Goal: Transaction & Acquisition: Purchase product/service

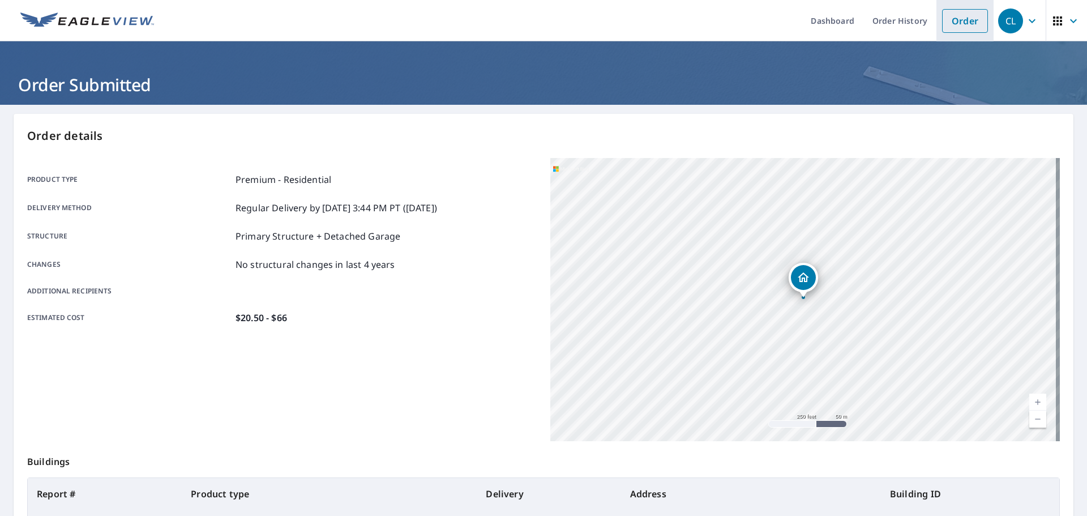
click at [960, 24] on link "Order" at bounding box center [965, 21] width 46 height 24
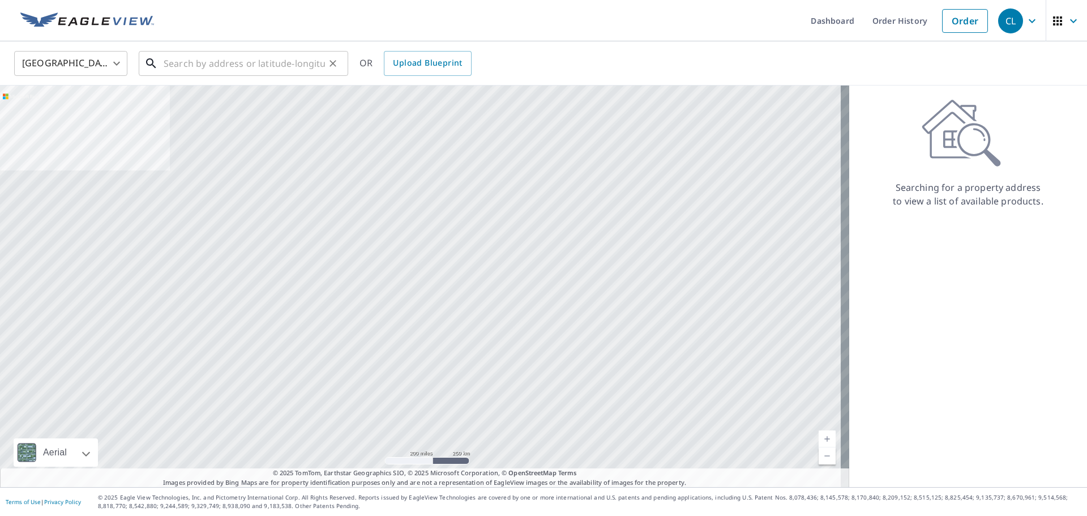
click at [191, 62] on input "text" at bounding box center [244, 64] width 161 height 32
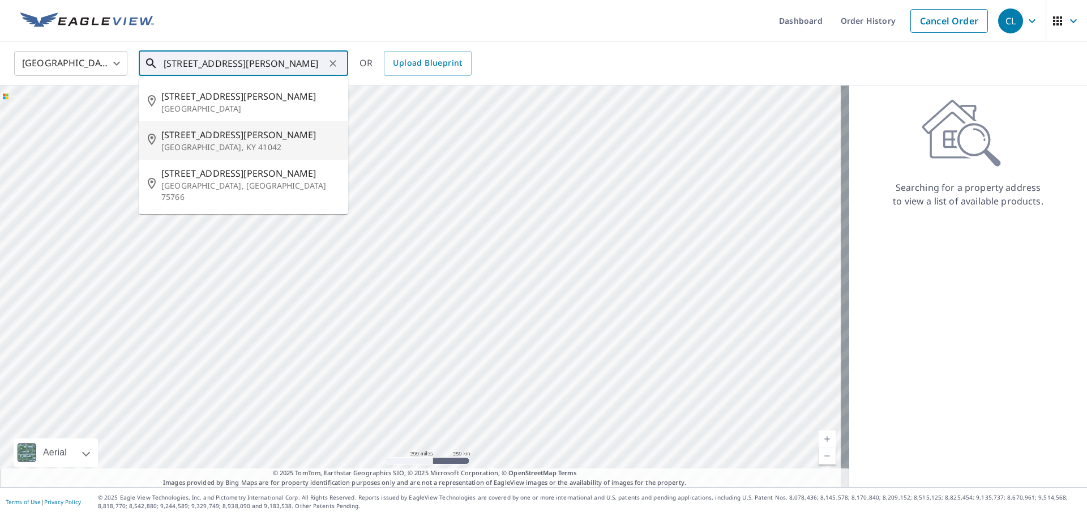
click at [199, 152] on p "[GEOGRAPHIC_DATA], KY 41042" at bounding box center [250, 147] width 178 height 11
type input "[STREET_ADDRESS][PERSON_NAME]"
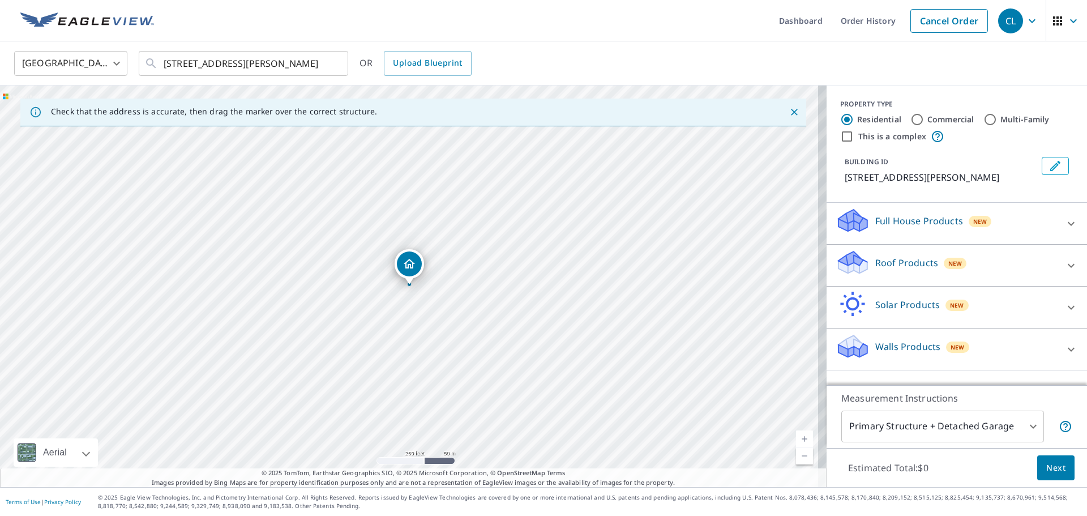
click at [965, 268] on div "Roof Products New" at bounding box center [947, 265] width 222 height 32
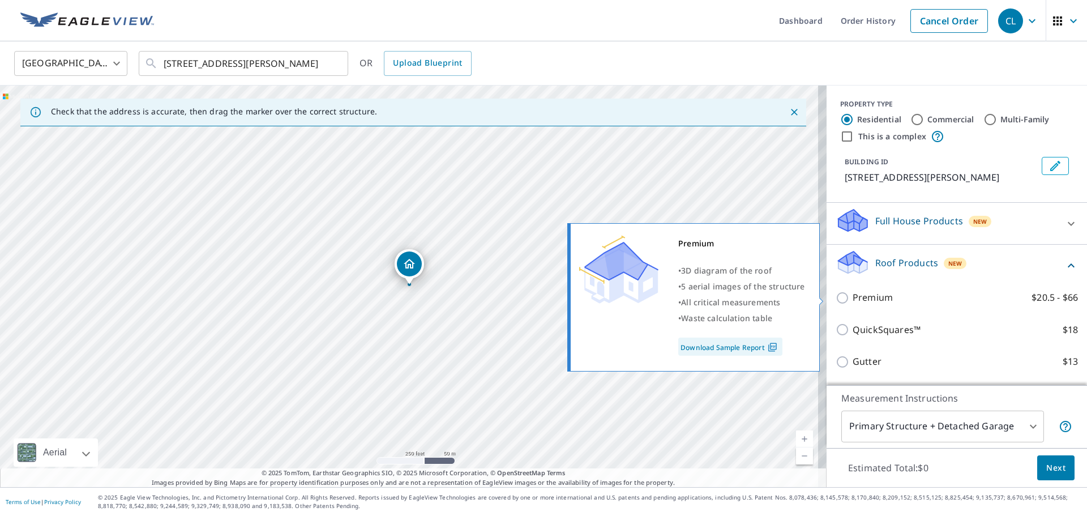
click at [837, 298] on input "Premium $20.5 - $66" at bounding box center [844, 298] width 17 height 14
checkbox input "true"
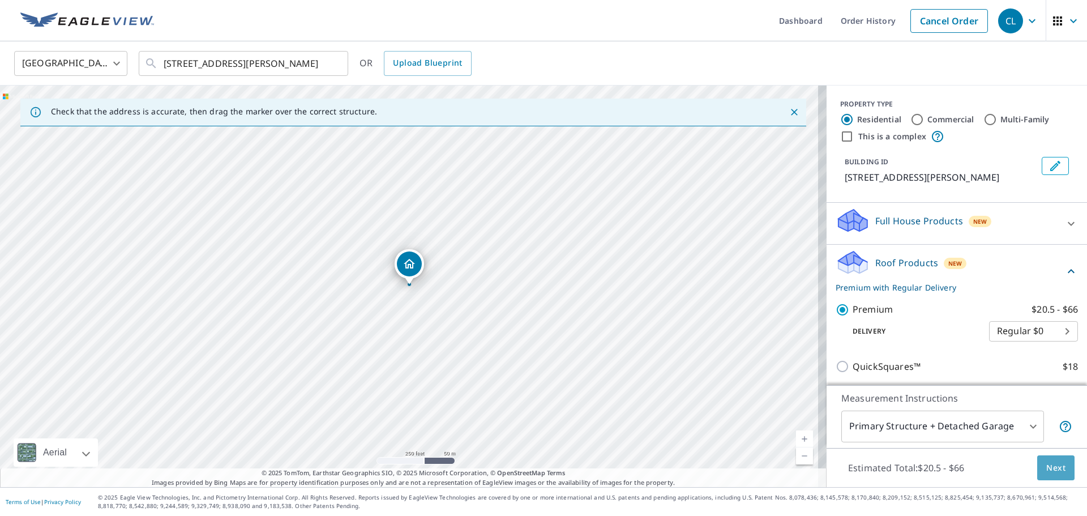
click at [1054, 477] on button "Next" at bounding box center [1055, 467] width 37 height 25
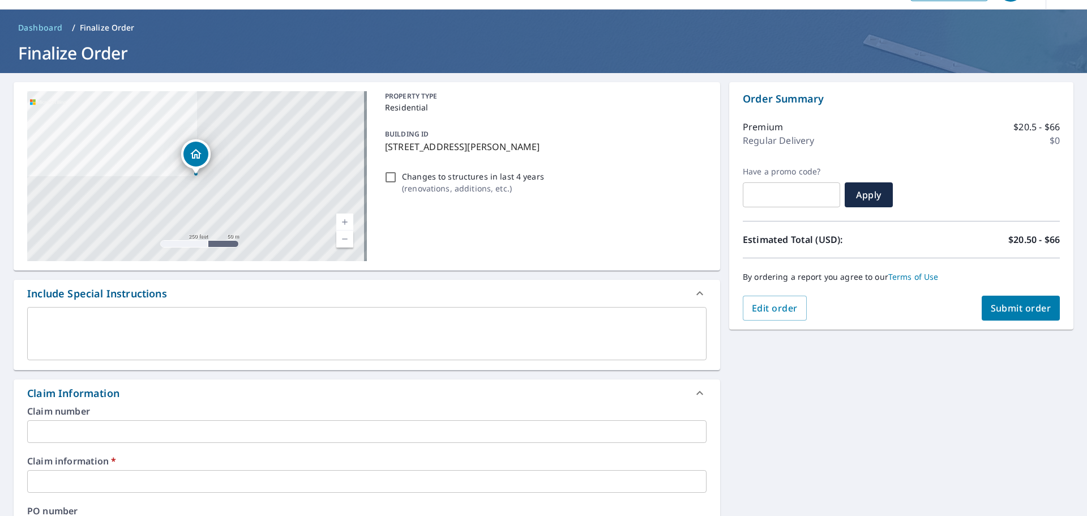
scroll to position [57, 0]
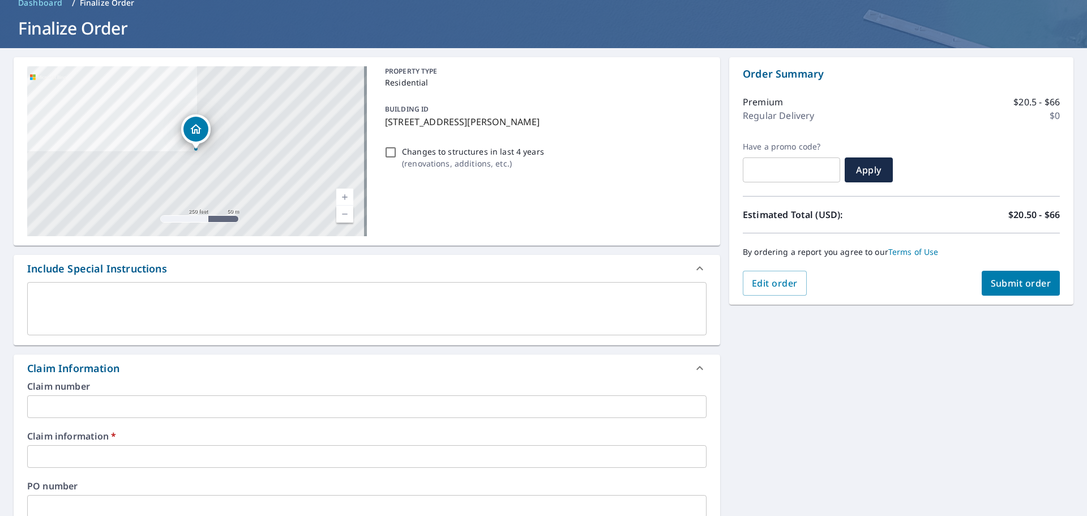
drag, startPoint x: 382, startPoint y: 121, endPoint x: 535, endPoint y: 116, distance: 152.9
click at [535, 116] on p "[STREET_ADDRESS][PERSON_NAME]" at bounding box center [543, 122] width 317 height 14
checkbox input "true"
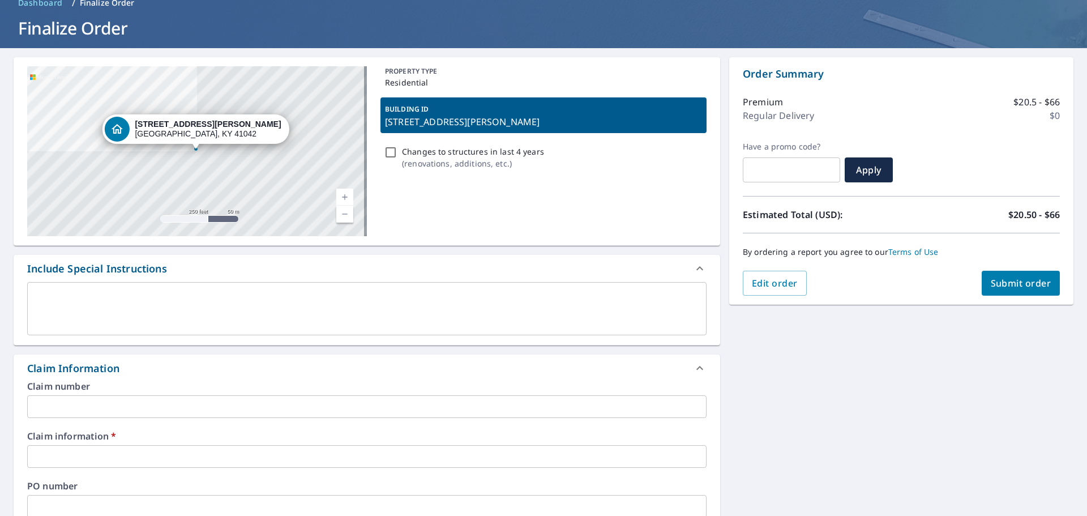
copy p "[STREET_ADDRESS][PERSON_NAME]"
click at [208, 409] on input "text" at bounding box center [366, 406] width 679 height 23
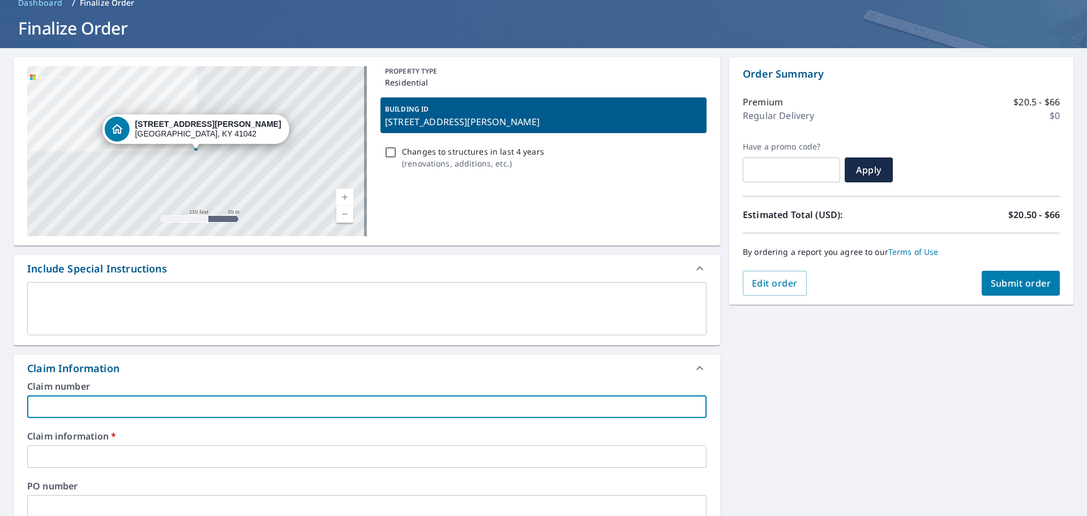
paste input "[STREET_ADDRESS][PERSON_NAME]"
type input "[STREET_ADDRESS][PERSON_NAME]"
checkbox input "true"
type input "[STREET_ADDRESS][PERSON_NAME]"
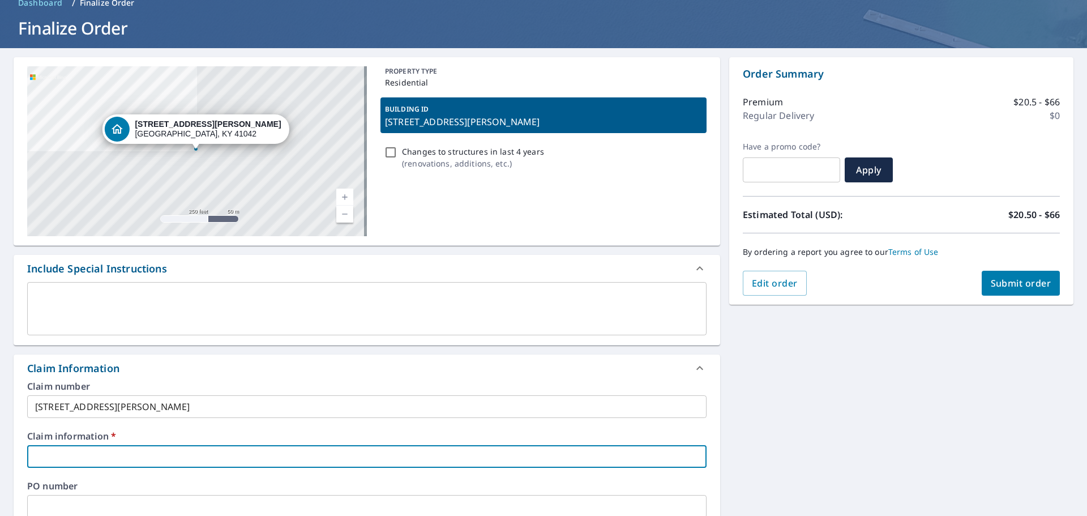
click at [211, 447] on input "text" at bounding box center [366, 456] width 679 height 23
type input "M"
checkbox input "true"
type input "ME"
checkbox input "true"
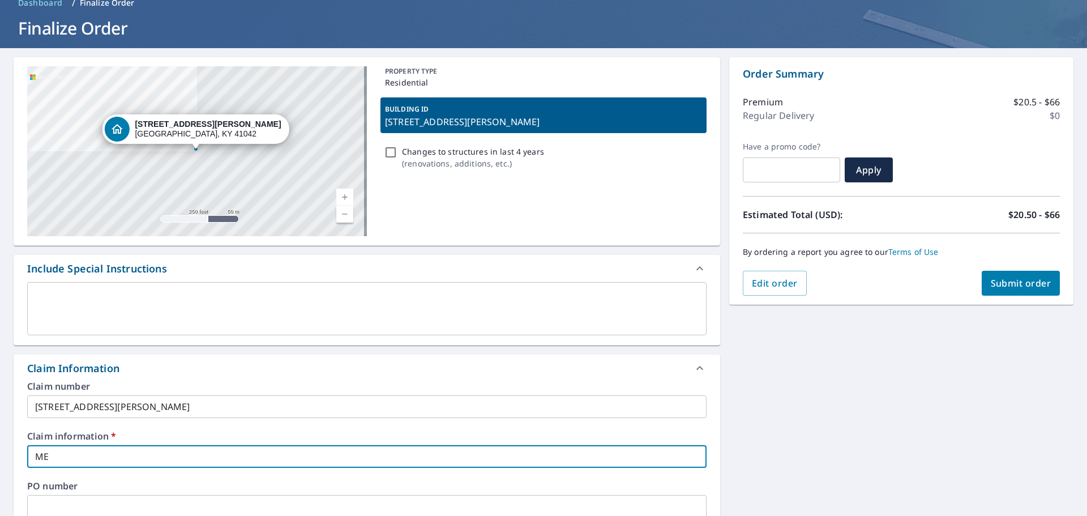
type input "MEN"
checkbox input "true"
type input "MEND"
checkbox input "true"
type input "MENDE"
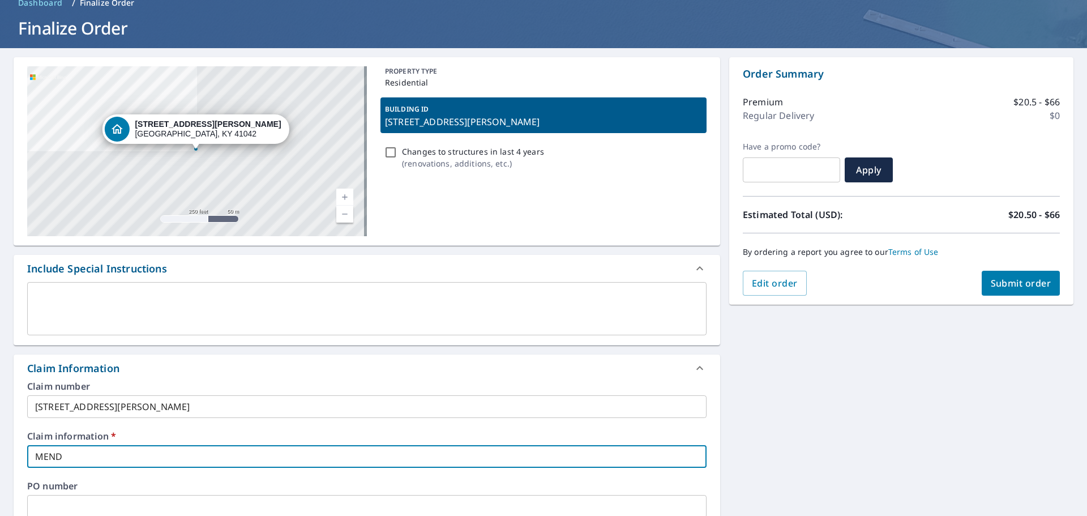
checkbox input "true"
type input "MENDEL"
checkbox input "true"
type input "[PERSON_NAME]"
checkbox input "true"
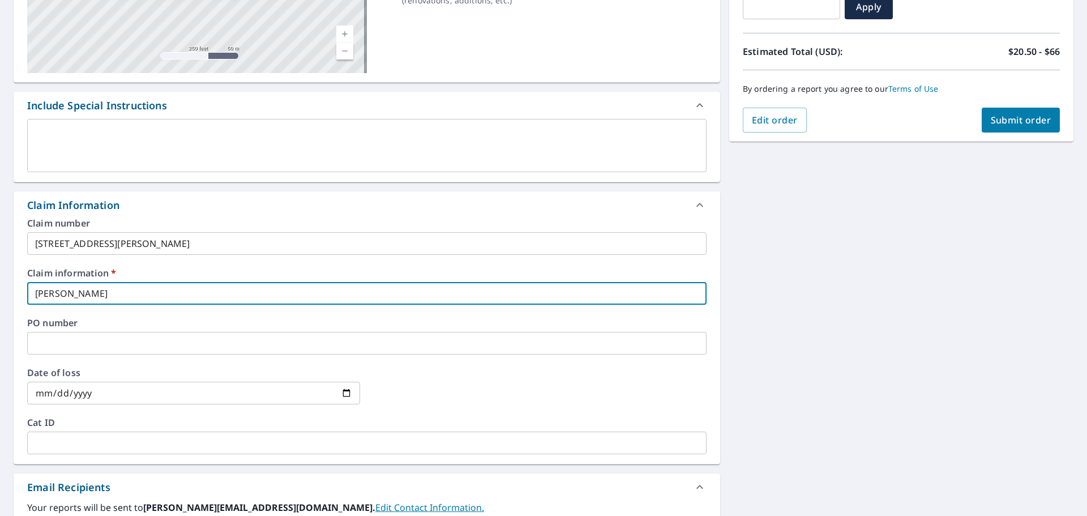
scroll to position [226, 0]
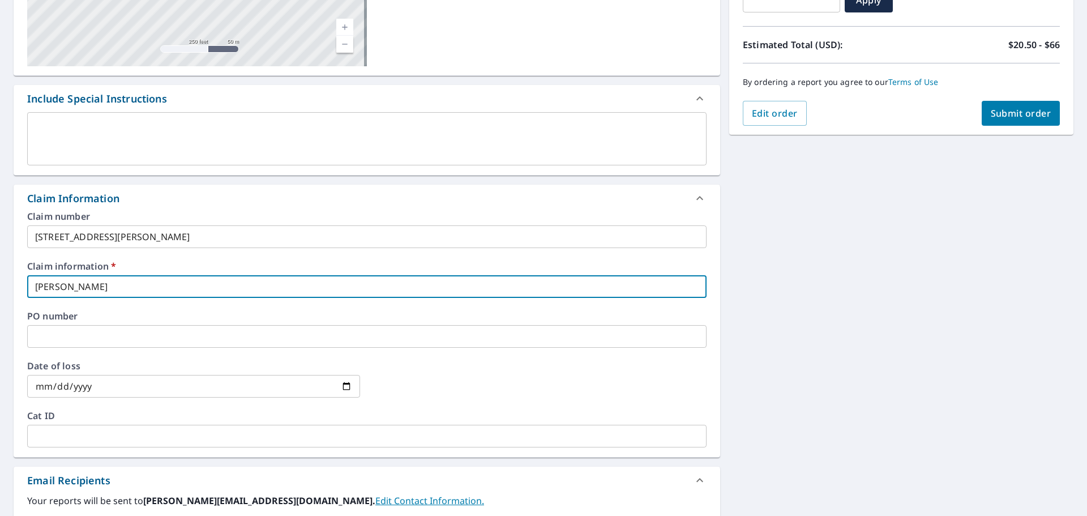
type input "[PERSON_NAME]"
click at [176, 340] on input "text" at bounding box center [366, 336] width 679 height 23
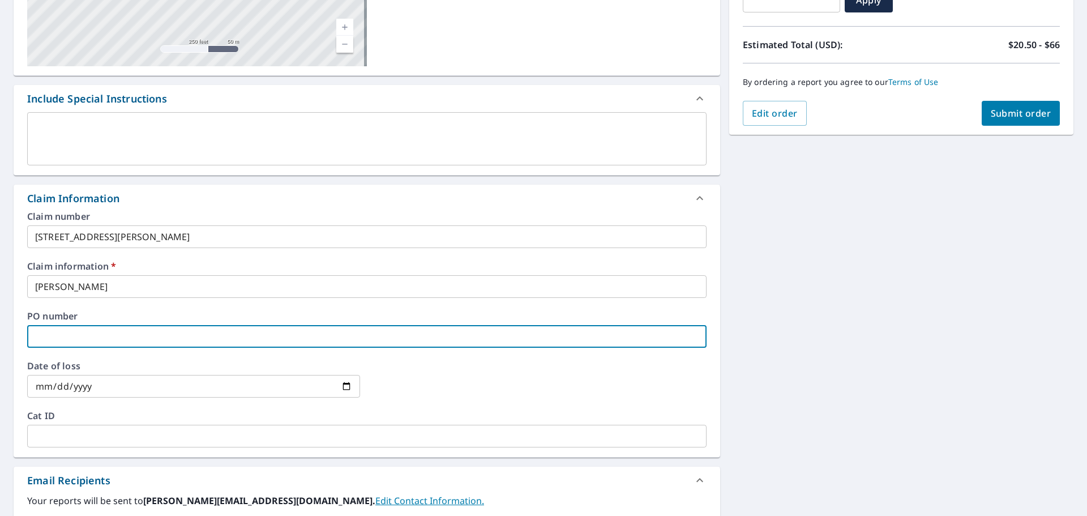
type input "M"
checkbox input "true"
type input "ME"
checkbox input "true"
type input "MEN"
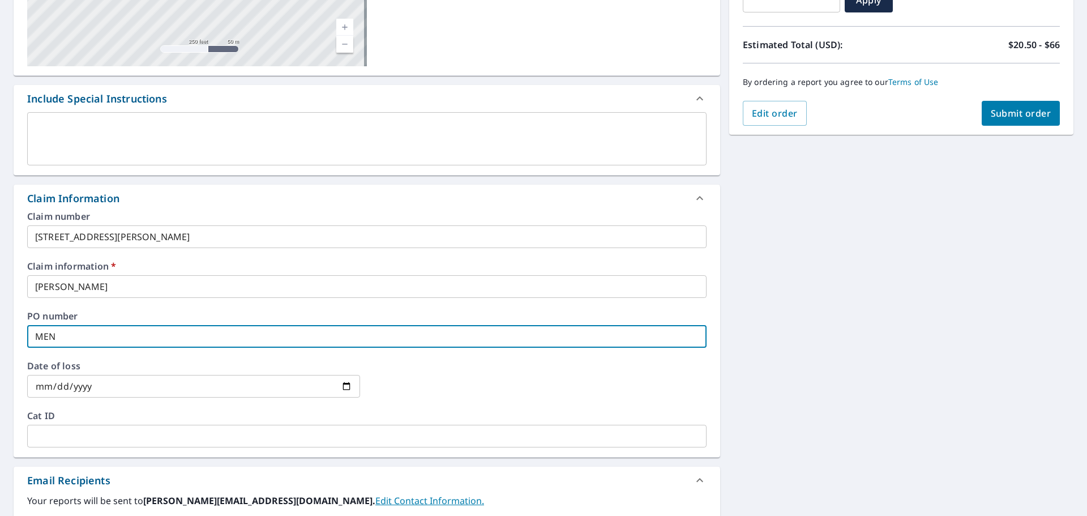
checkbox input "true"
type input "MEND"
checkbox input "true"
type input "MENDE"
checkbox input "true"
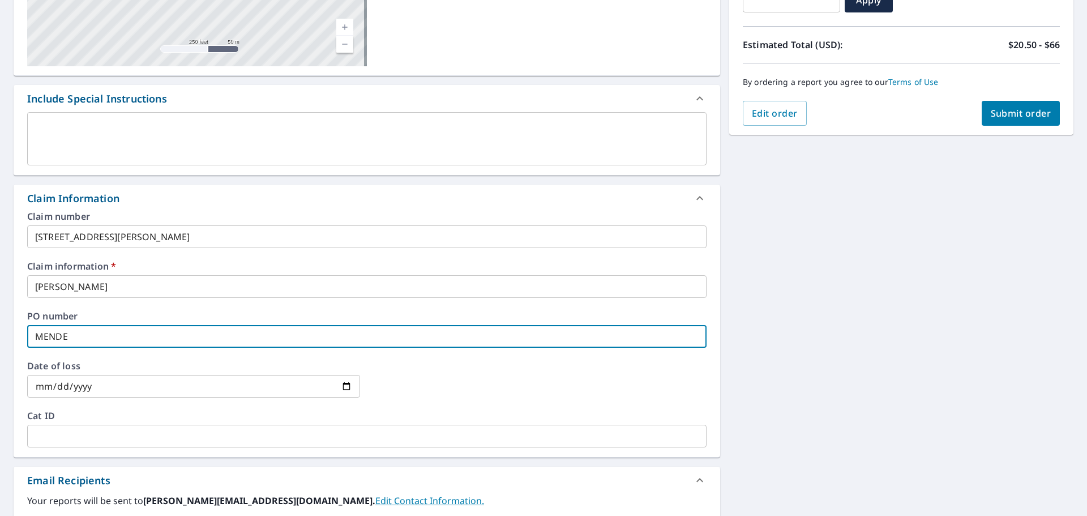
type input "MENDEL"
checkbox input "true"
type input "[PERSON_NAME]"
checkbox input "true"
type input "[PERSON_NAME]"
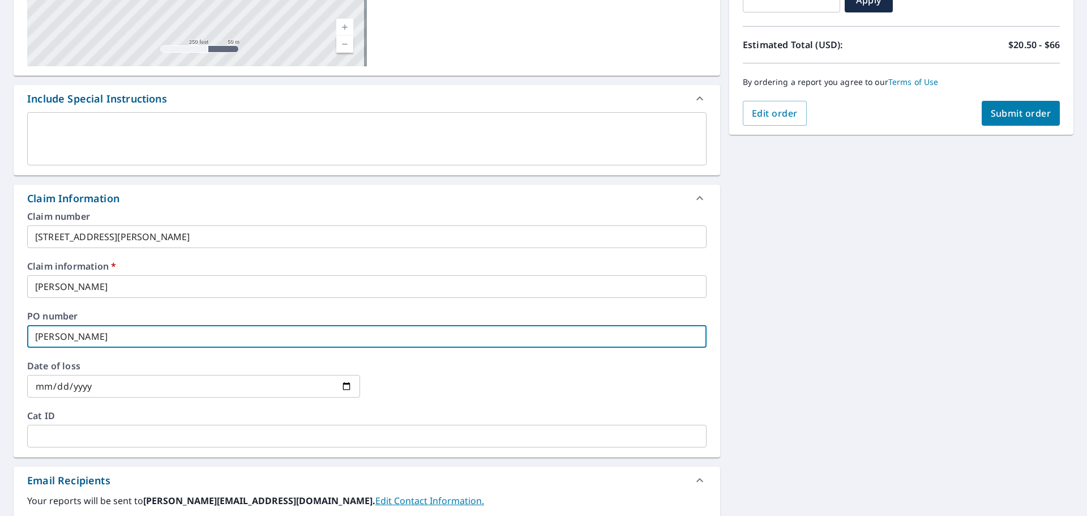
click at [538, 417] on label "Cat ID" at bounding box center [366, 415] width 679 height 9
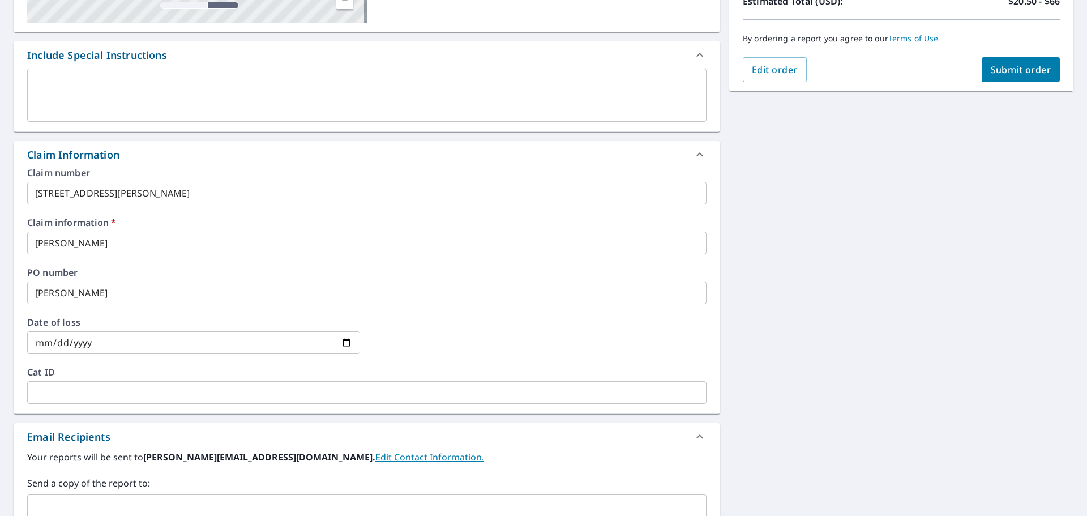
scroll to position [27, 0]
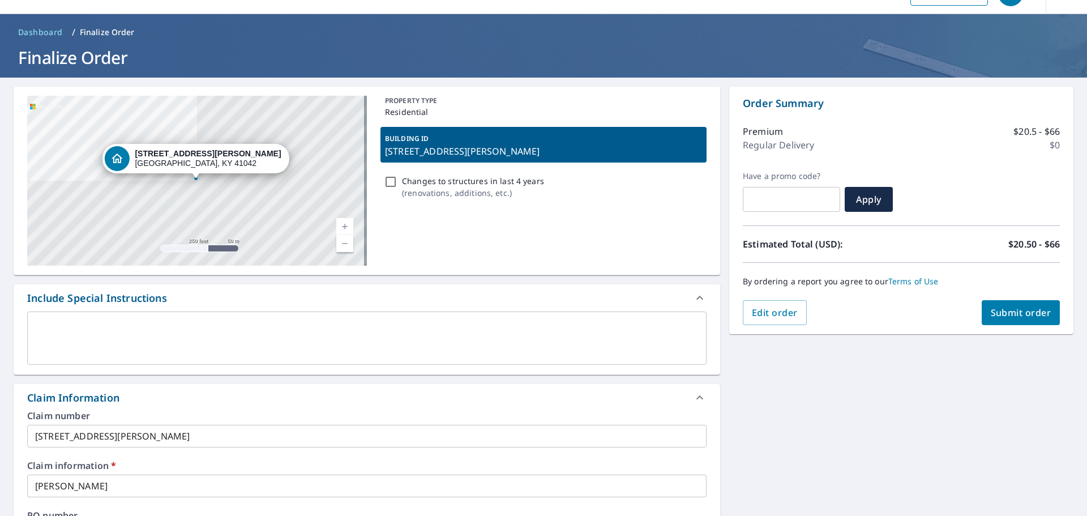
click at [1005, 310] on span "Submit order" at bounding box center [1021, 312] width 61 height 12
checkbox input "true"
